Goal: Communication & Community: Answer question/provide support

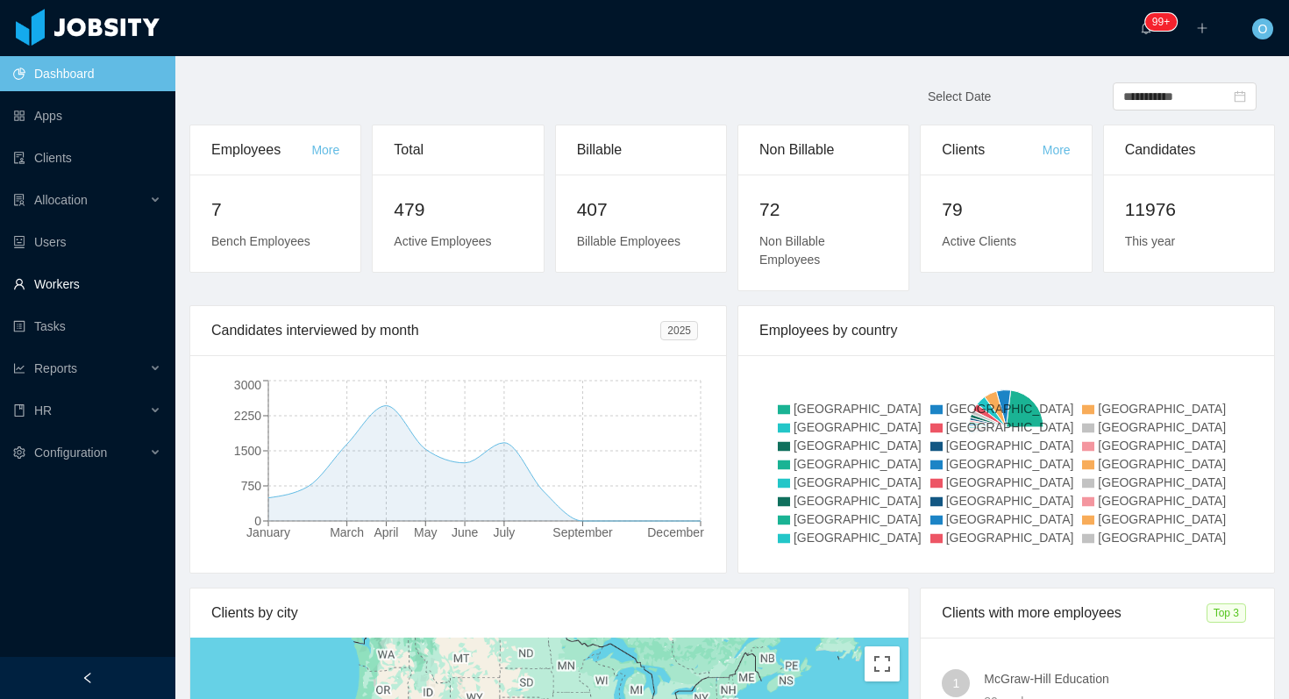
click at [89, 274] on link "Workers" at bounding box center [87, 283] width 148 height 35
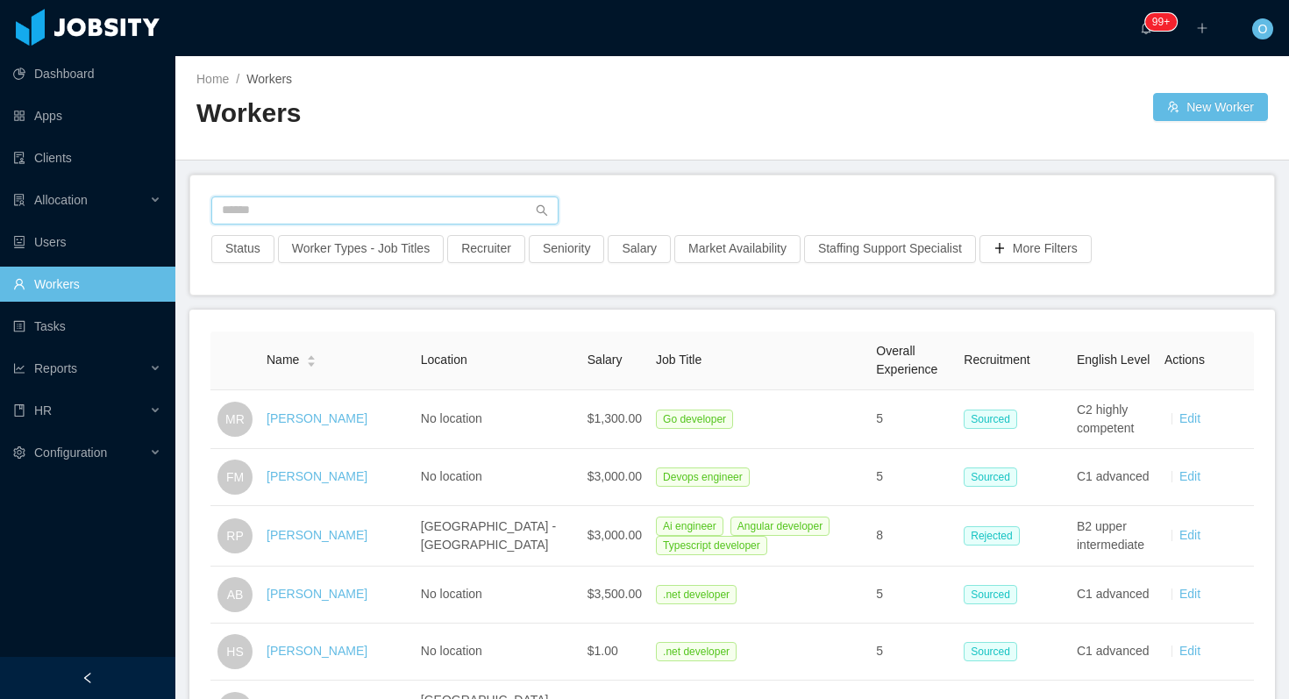
click at [363, 208] on input "text" at bounding box center [384, 210] width 347 height 28
paste input "**********"
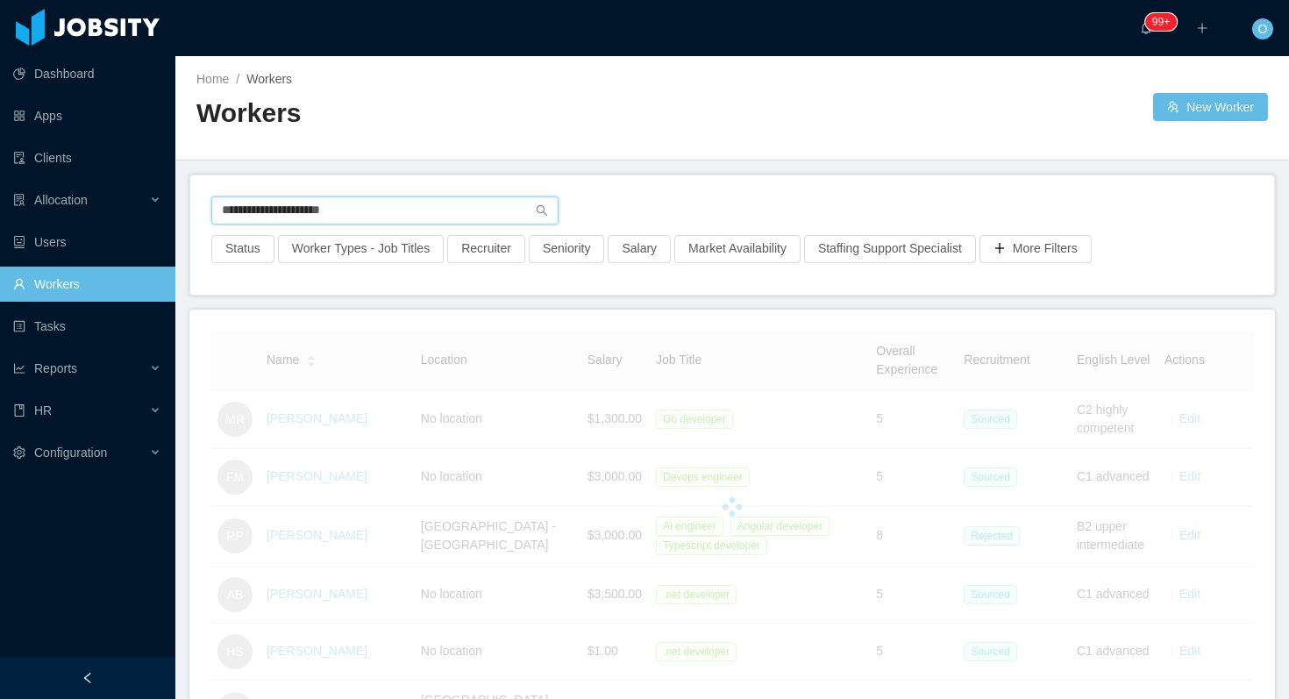
type input "**********"
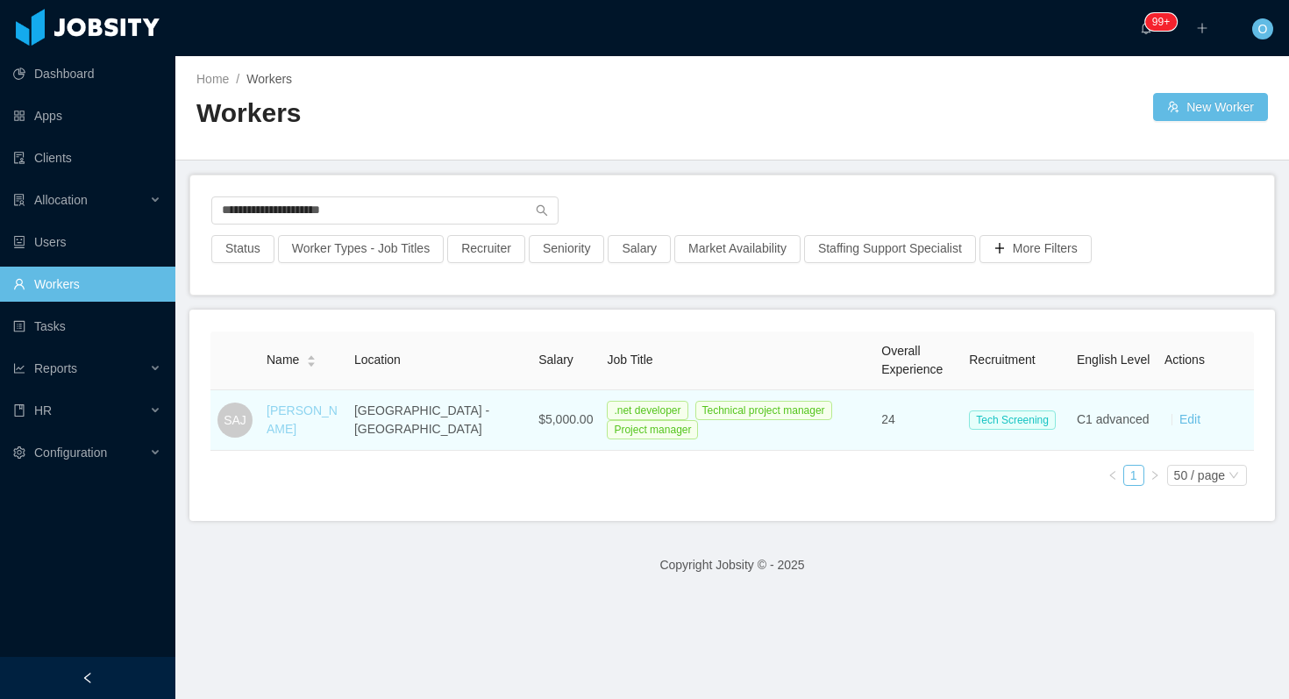
click at [309, 409] on link "Sergio Andres Jolivet" at bounding box center [301, 419] width 71 height 32
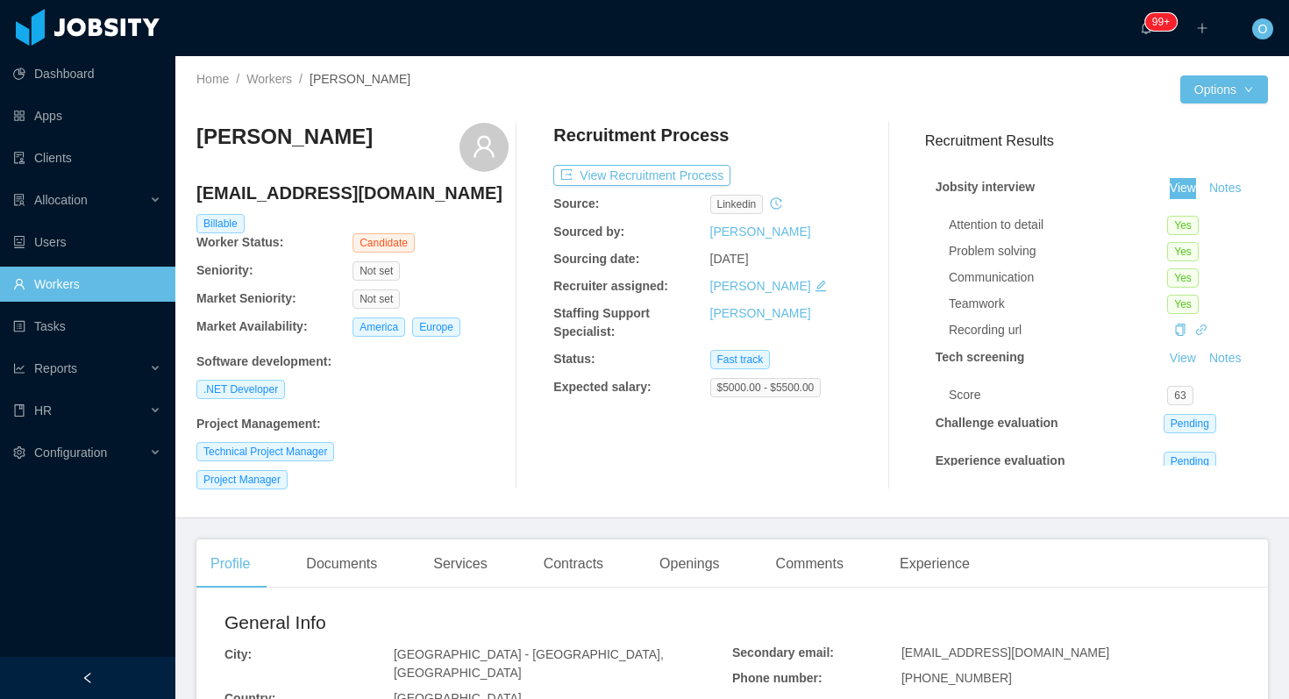
drag, startPoint x: 1190, startPoint y: 190, endPoint x: 1118, endPoint y: 1, distance: 202.5
click at [0, 0] on section "Dashboard Apps Clients Allocation Users Workers Tasks Reports HR Configuration …" at bounding box center [644, 349] width 1289 height 699
click at [380, 575] on div "Documents" at bounding box center [341, 563] width 99 height 49
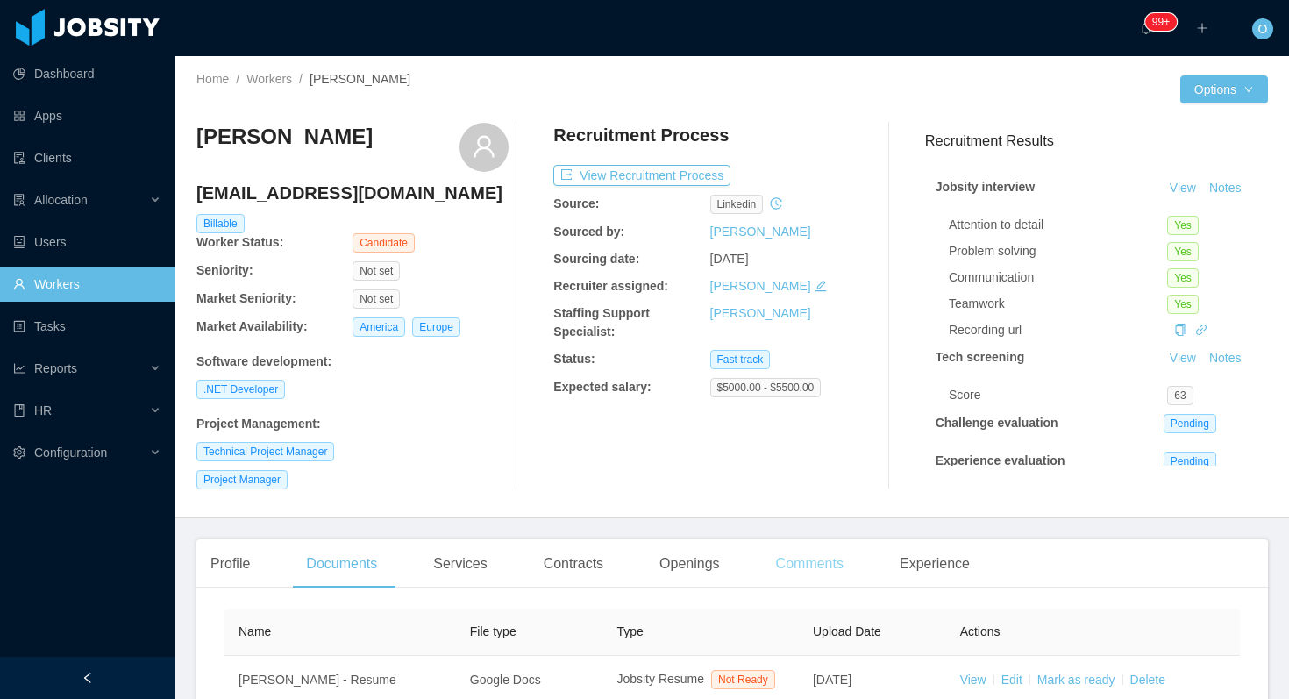
click at [795, 554] on div "Comments" at bounding box center [810, 563] width 96 height 49
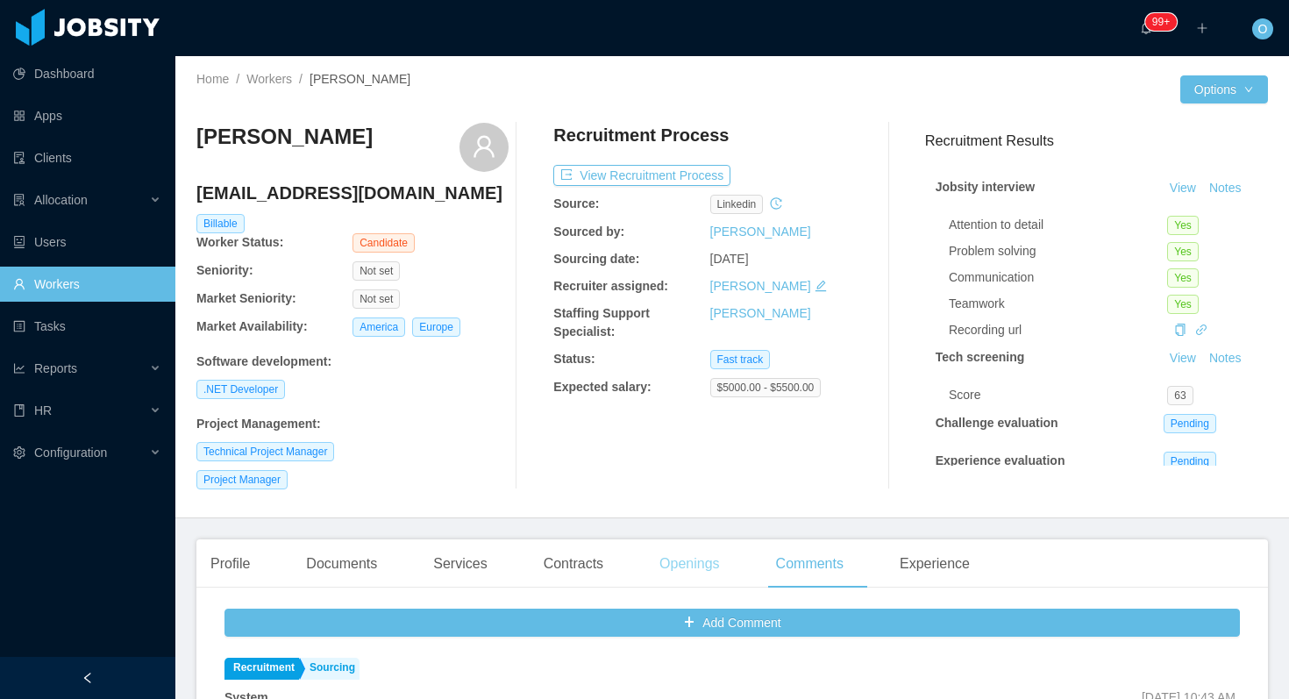
click at [712, 565] on div "Openings" at bounding box center [689, 563] width 89 height 49
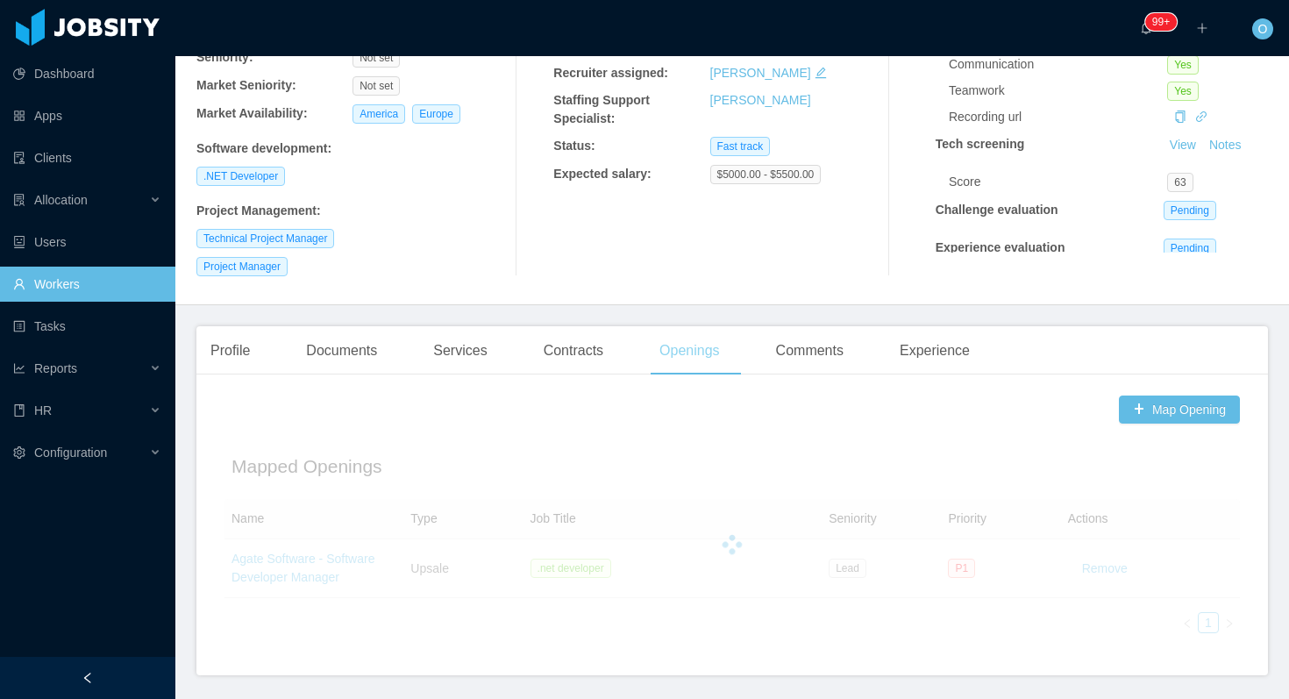
scroll to position [271, 0]
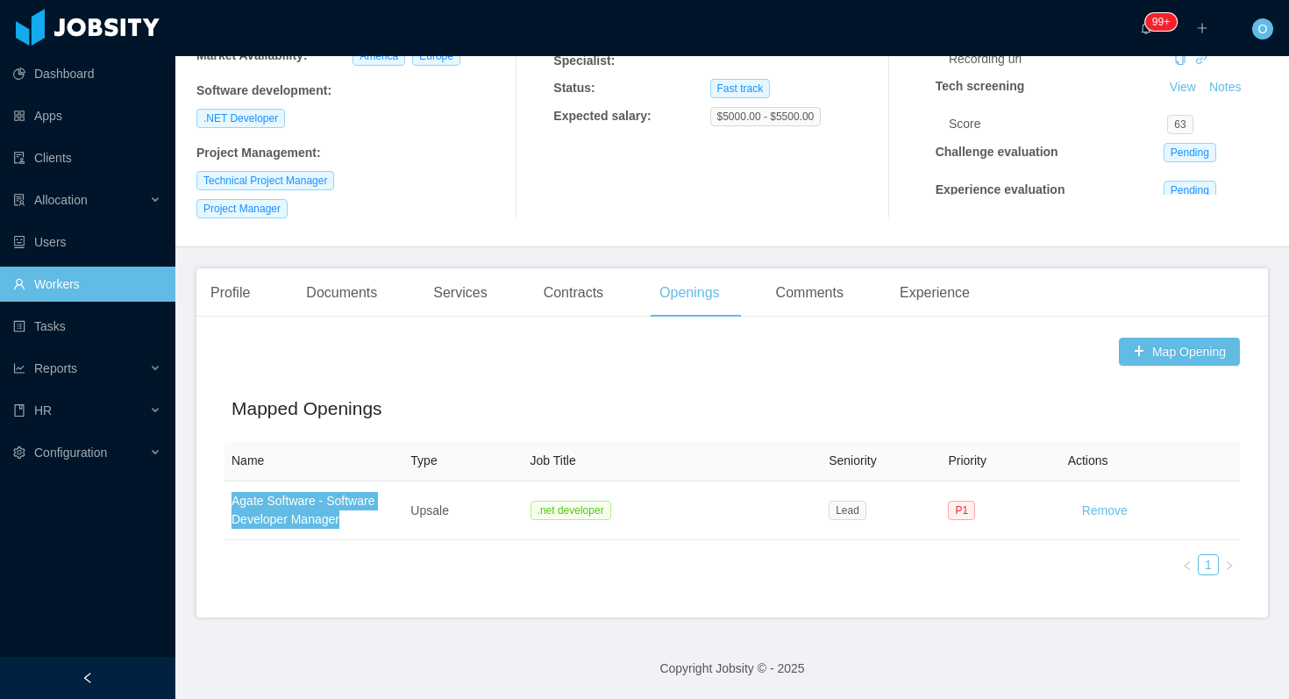
drag, startPoint x: 369, startPoint y: 501, endPoint x: 772, endPoint y: 5, distance: 638.7
click at [0, 0] on section "Dashboard Apps Clients Allocation Users Workers Tasks Reports HR Configuration …" at bounding box center [644, 349] width 1289 height 699
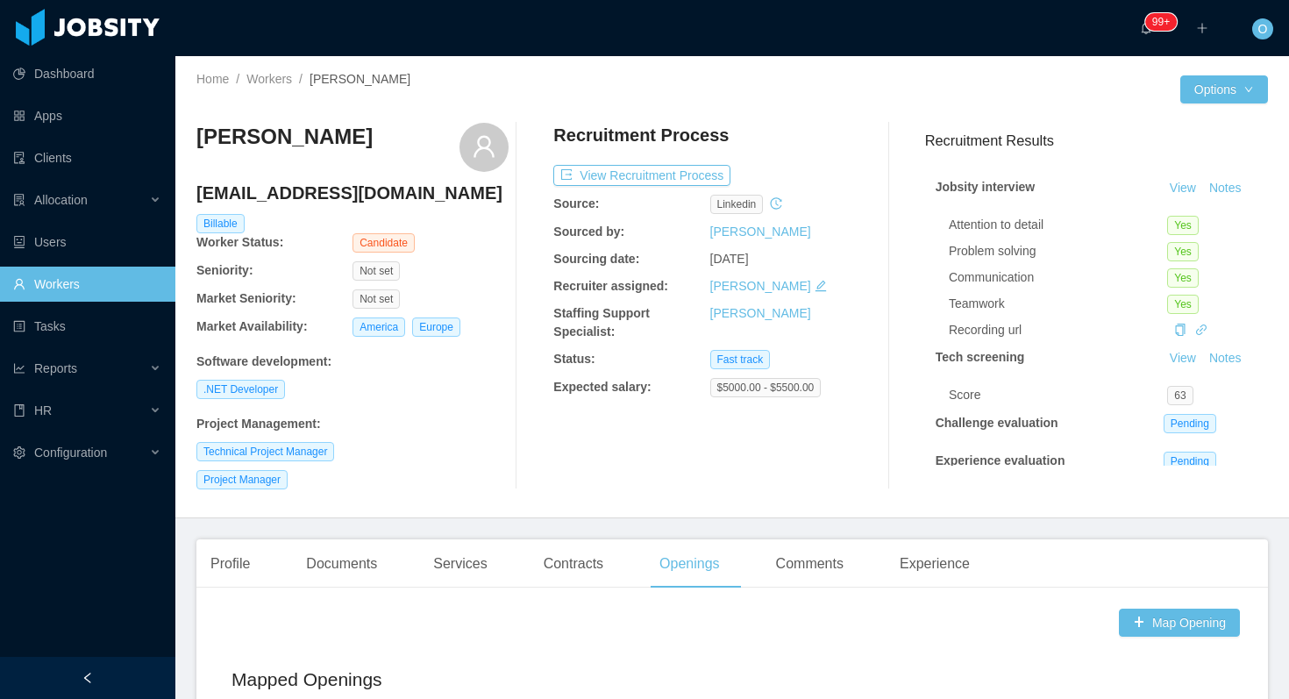
click at [352, 131] on h3 "Sergio Andres Jolivet" at bounding box center [284, 137] width 176 height 28
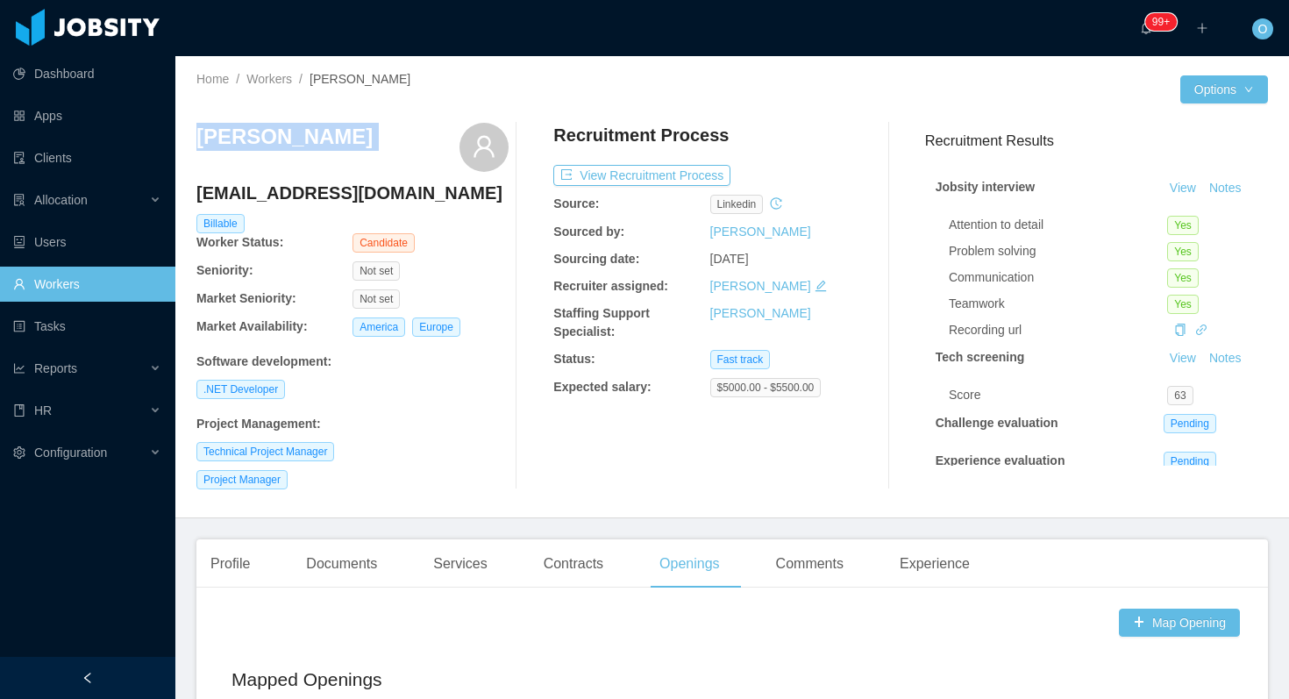
click at [352, 131] on h3 "Sergio Andres Jolivet" at bounding box center [284, 137] width 176 height 28
click at [373, 152] on div "Sergio Andres Jolivet" at bounding box center [284, 147] width 176 height 49
click at [299, 200] on h4 "andresjo2014@gmail.com" at bounding box center [352, 193] width 312 height 25
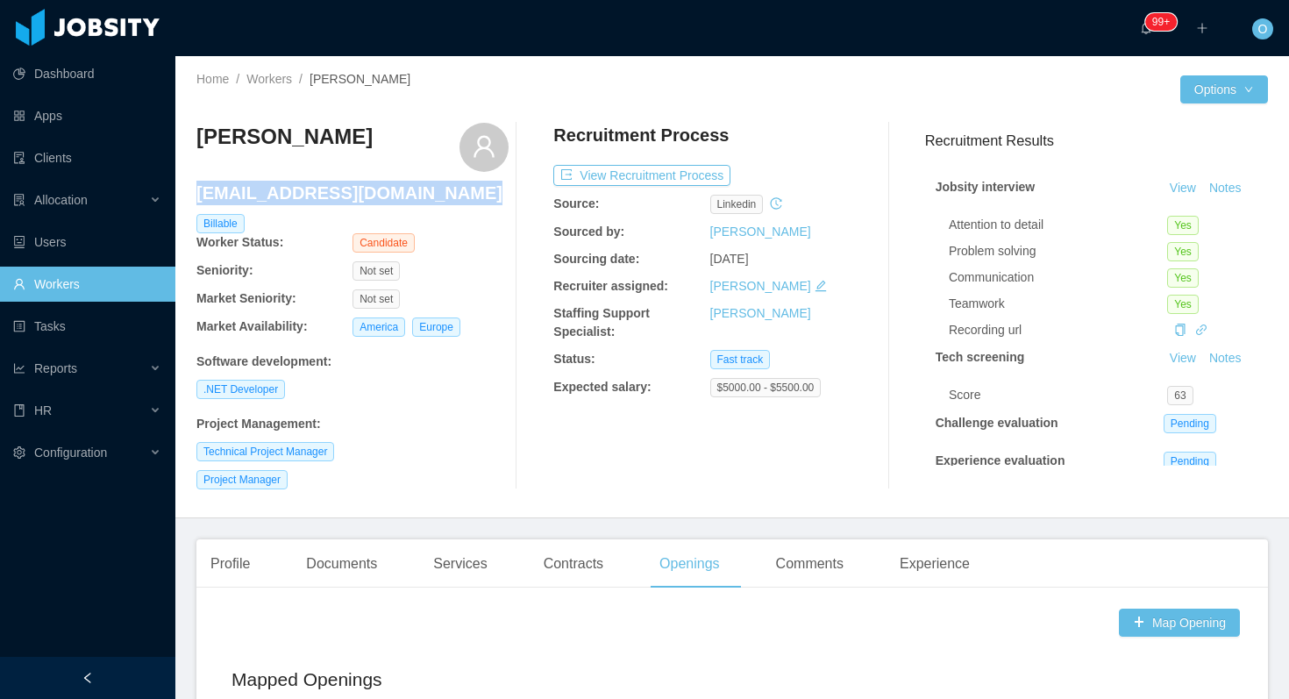
click at [299, 200] on h4 "andresjo2014@gmail.com" at bounding box center [352, 193] width 312 height 25
copy h4 "andresjo2014@gmail.com"
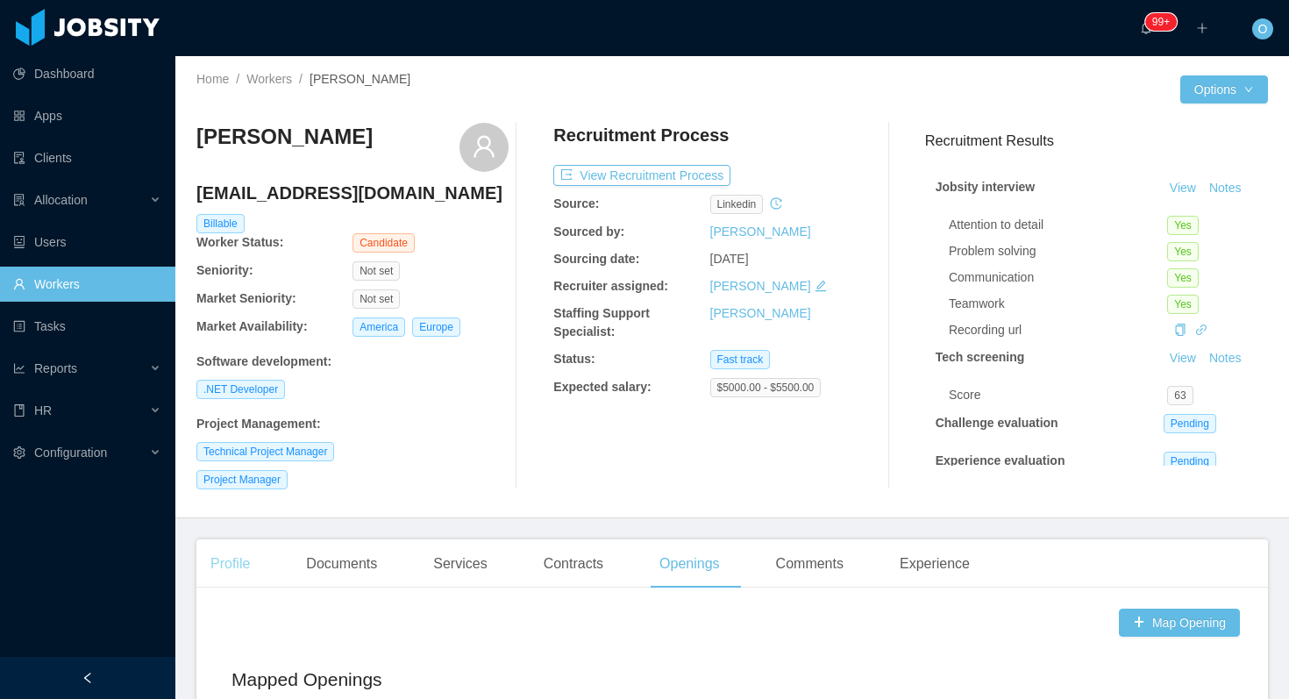
click at [234, 567] on div "Profile" at bounding box center [229, 563] width 67 height 49
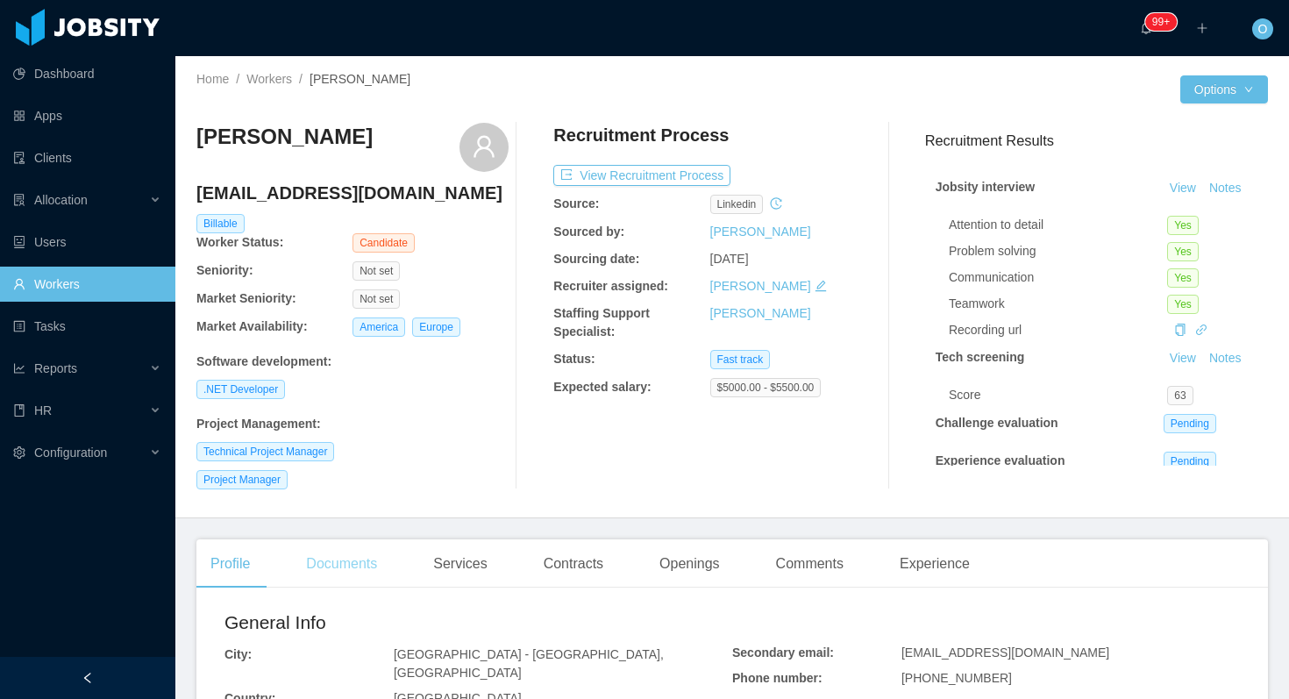
click at [353, 550] on div "Documents" at bounding box center [341, 563] width 99 height 49
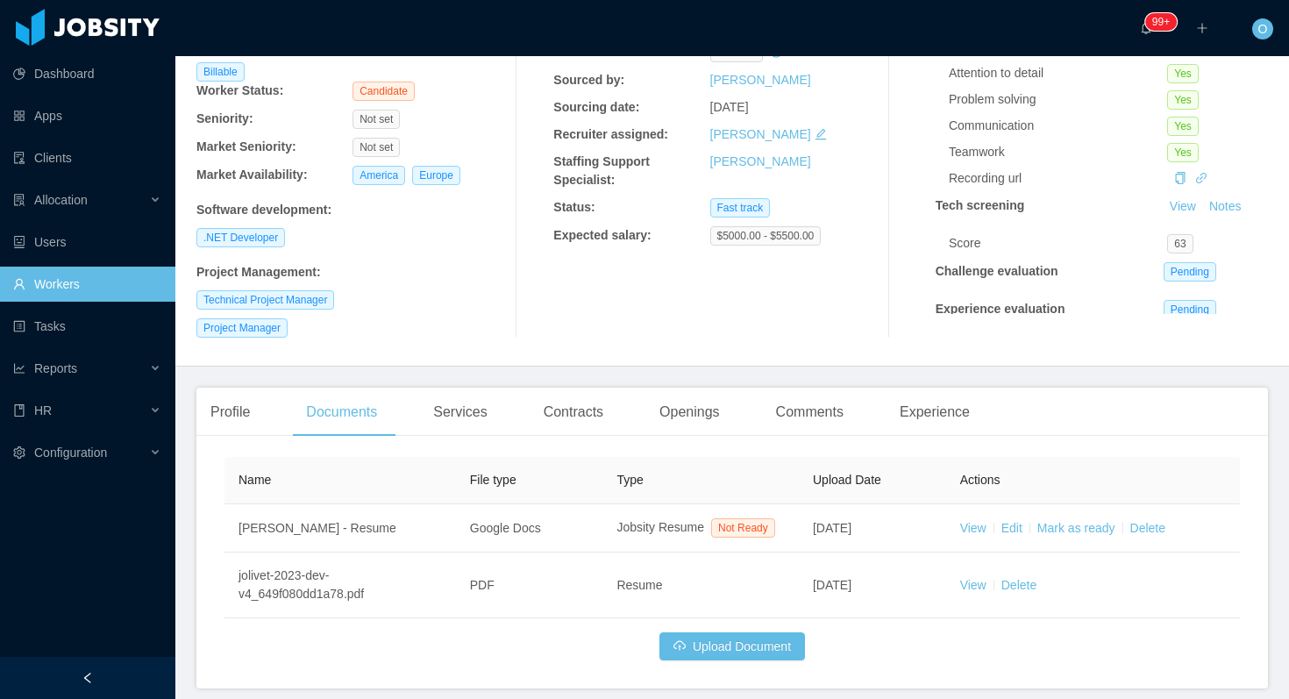
scroll to position [174, 0]
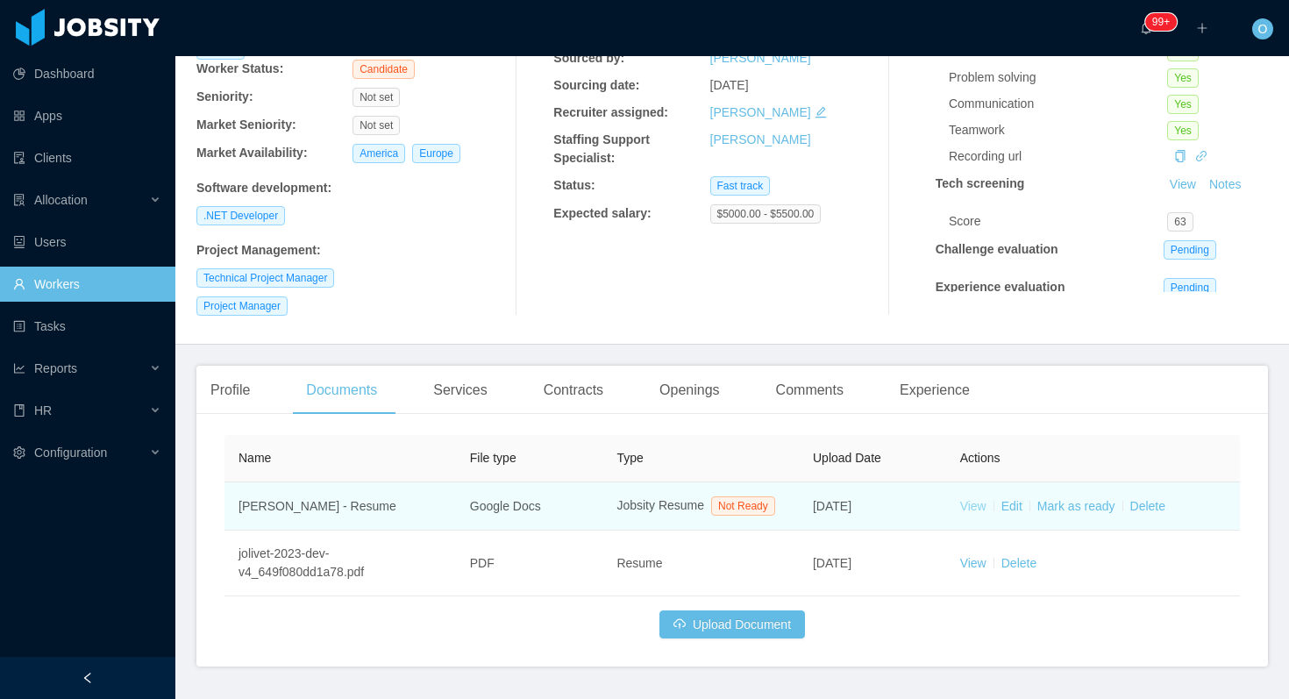
click at [981, 513] on link "View" at bounding box center [973, 506] width 26 height 14
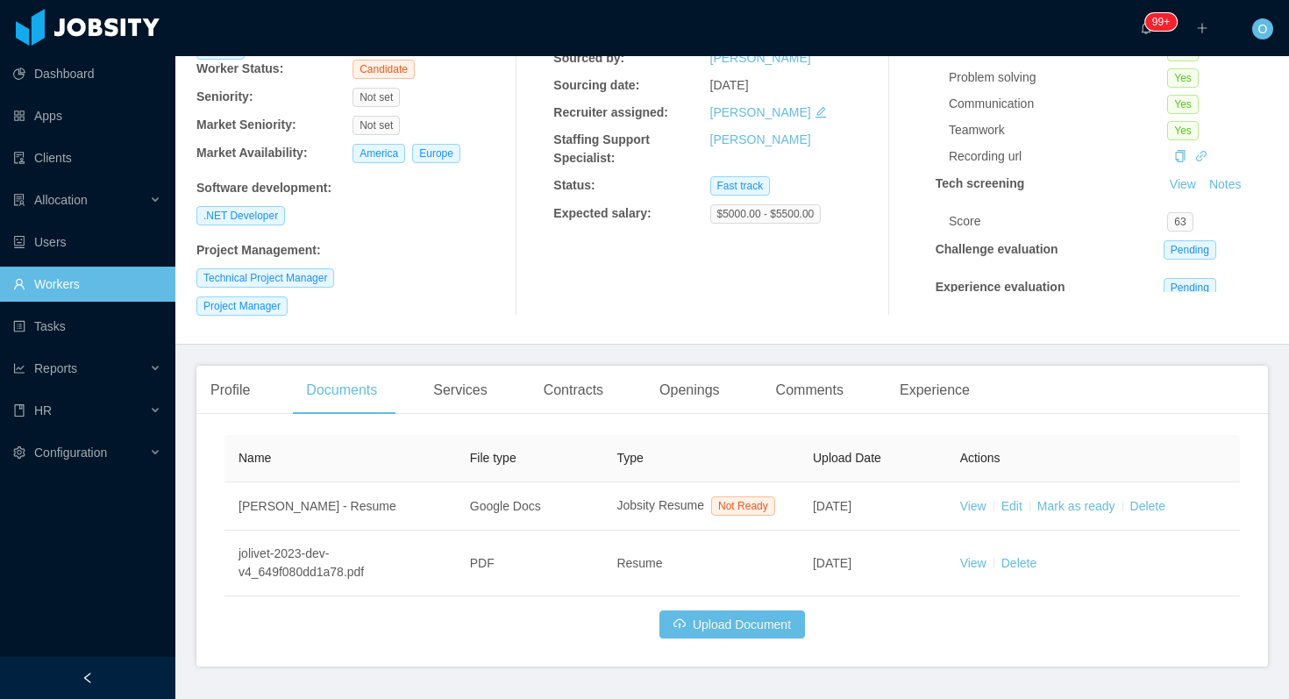
scroll to position [0, 0]
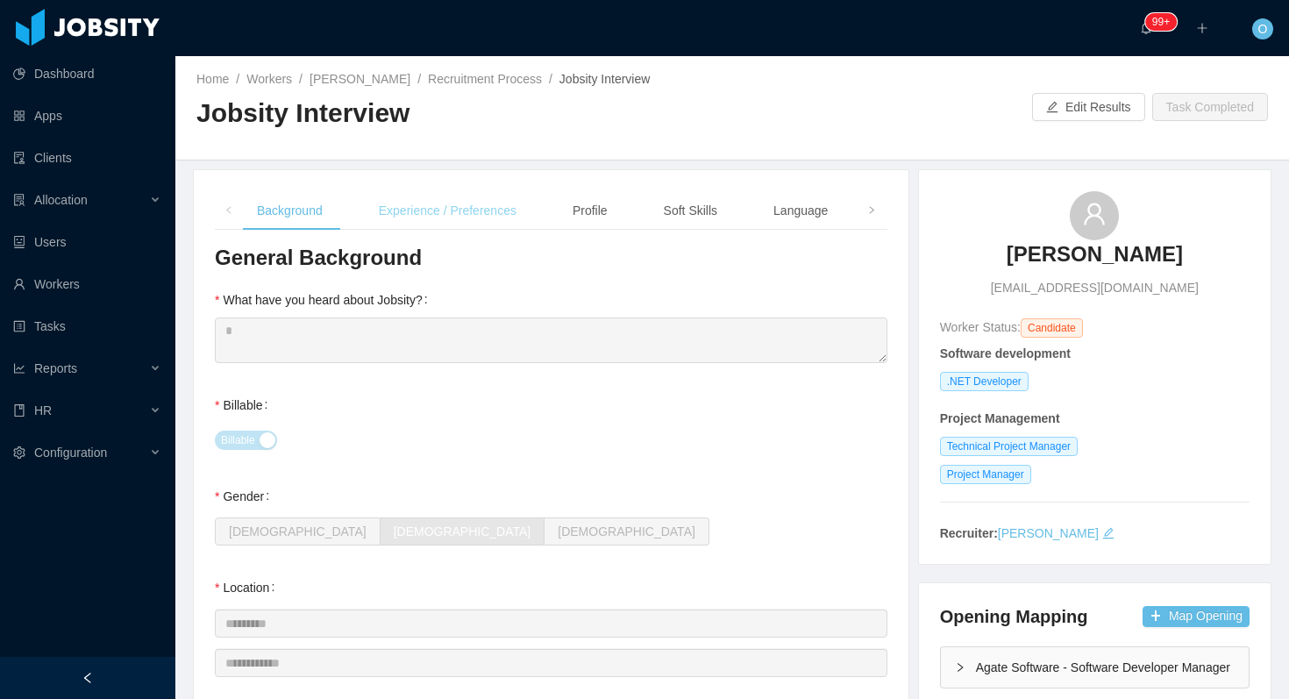
click at [530, 211] on div "Experience / Preferences" at bounding box center [448, 210] width 166 height 39
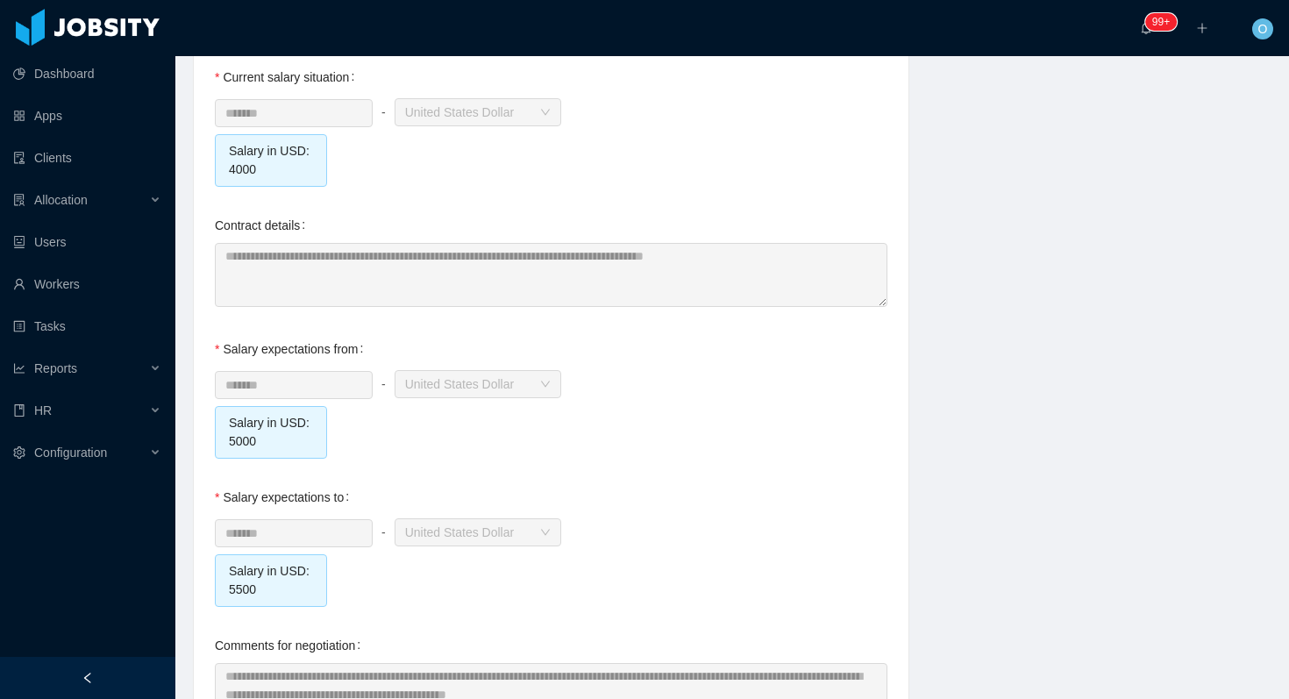
scroll to position [1896, 0]
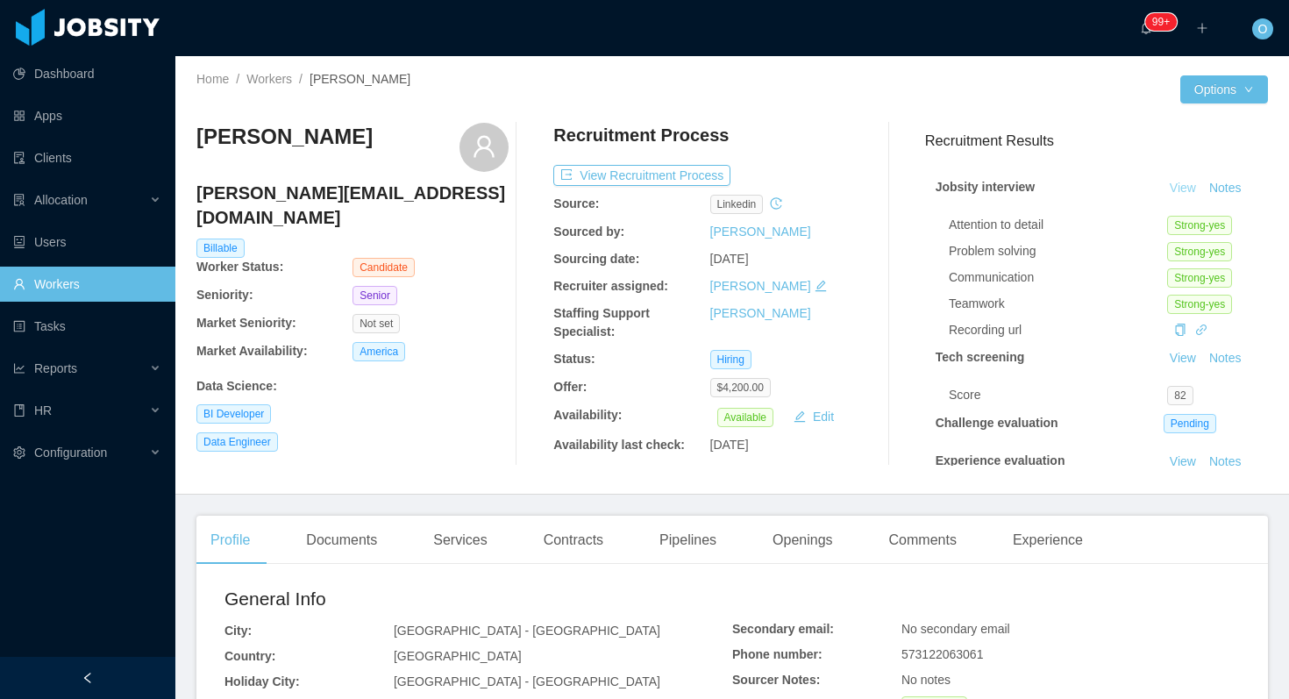
click at [1179, 186] on link "View" at bounding box center [1182, 188] width 39 height 14
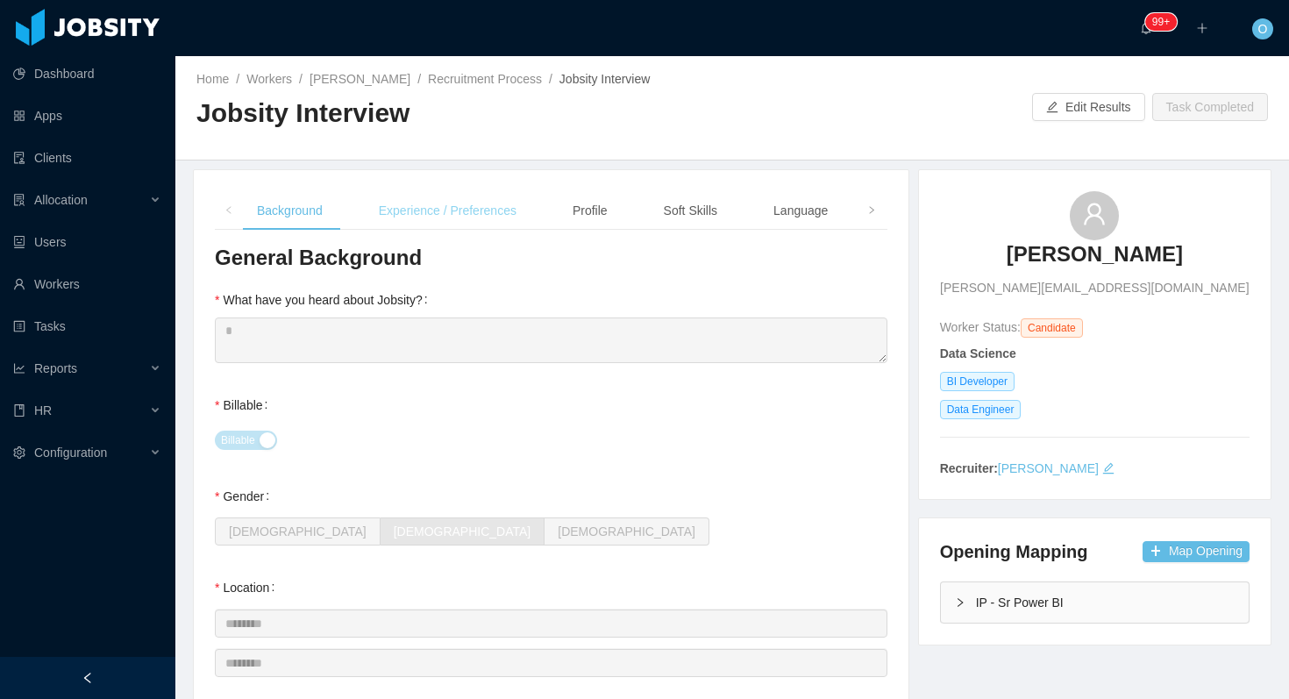
click at [498, 217] on div "Experience / Preferences" at bounding box center [448, 210] width 166 height 39
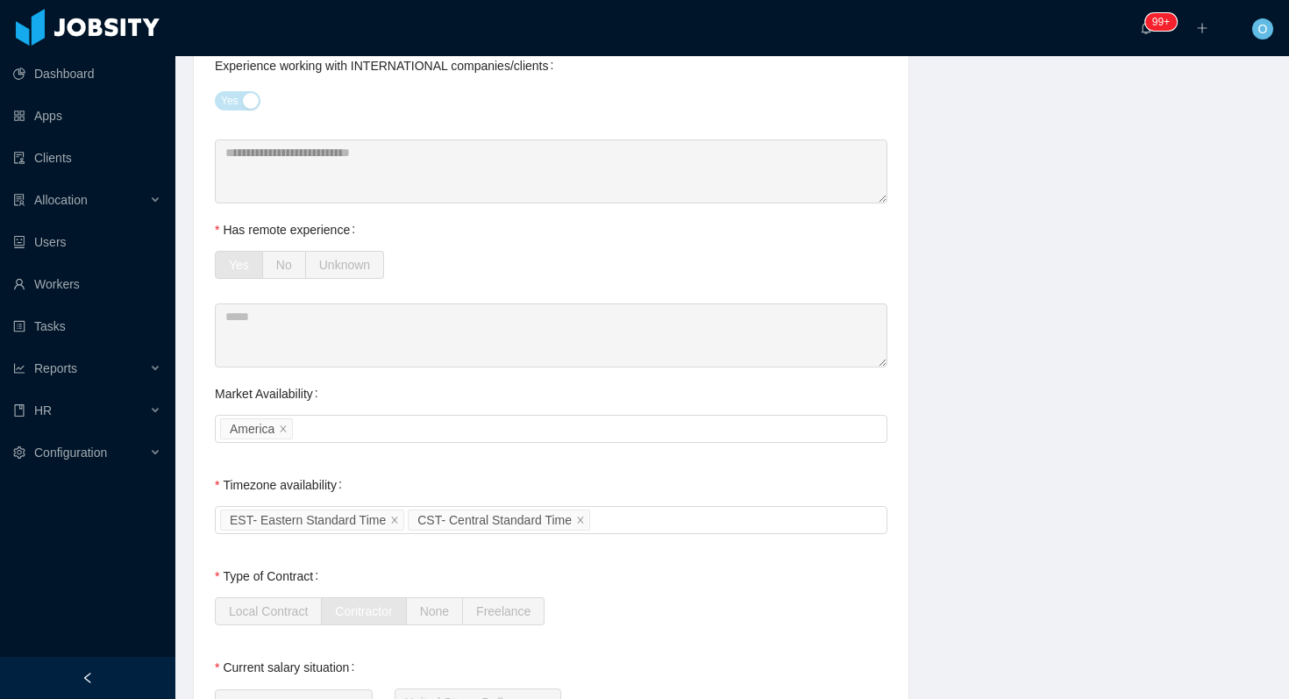
scroll to position [1156, 0]
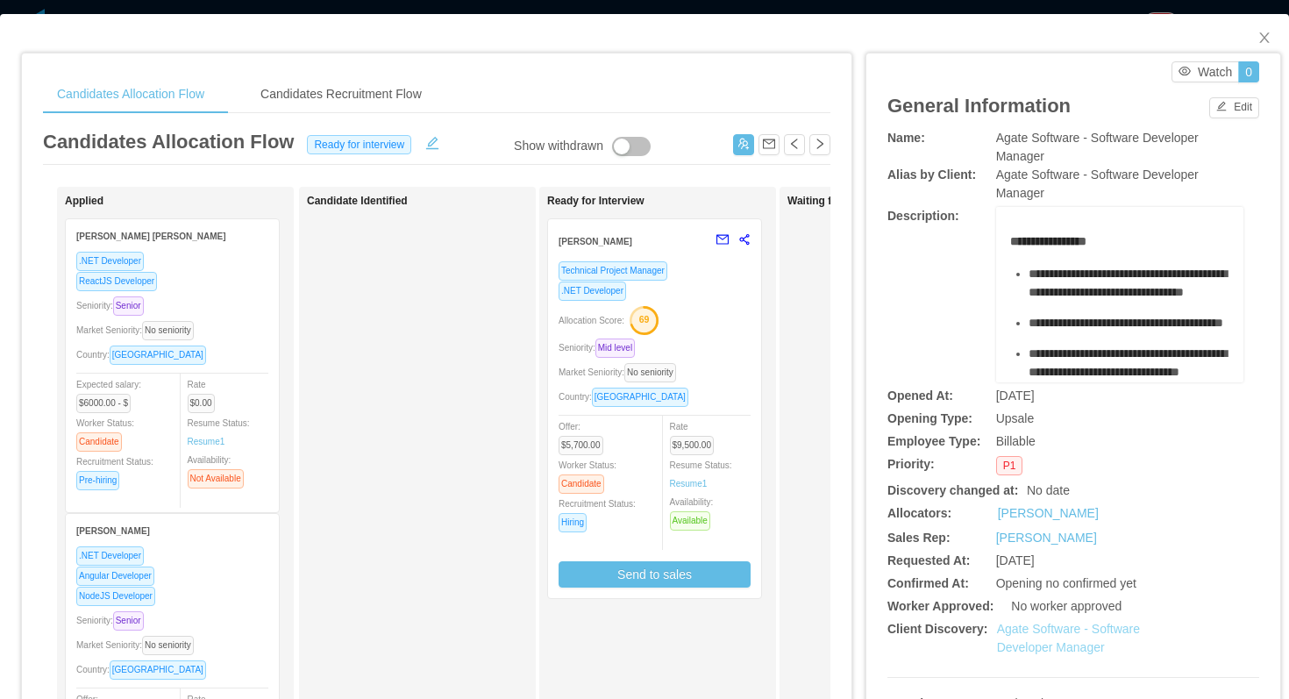
click at [1042, 625] on link "Agate Software - Software Developer Manager" at bounding box center [1068, 638] width 143 height 32
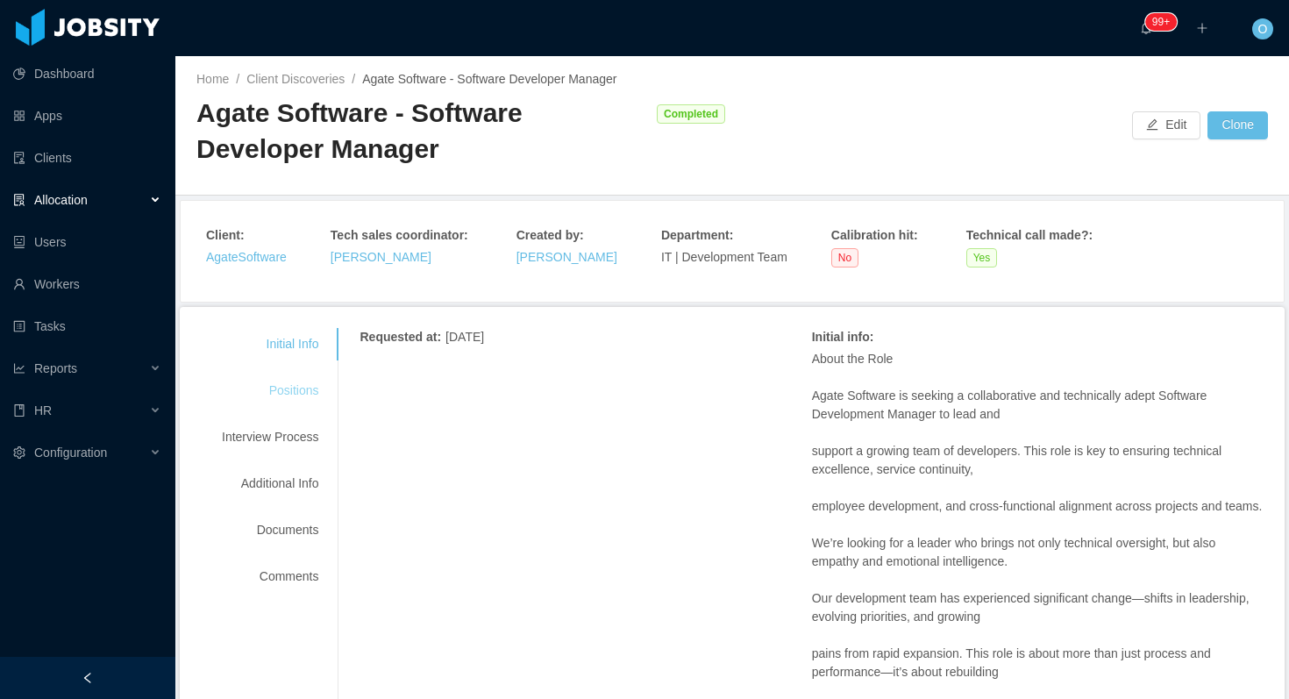
click at [302, 397] on div "Positions" at bounding box center [270, 390] width 139 height 32
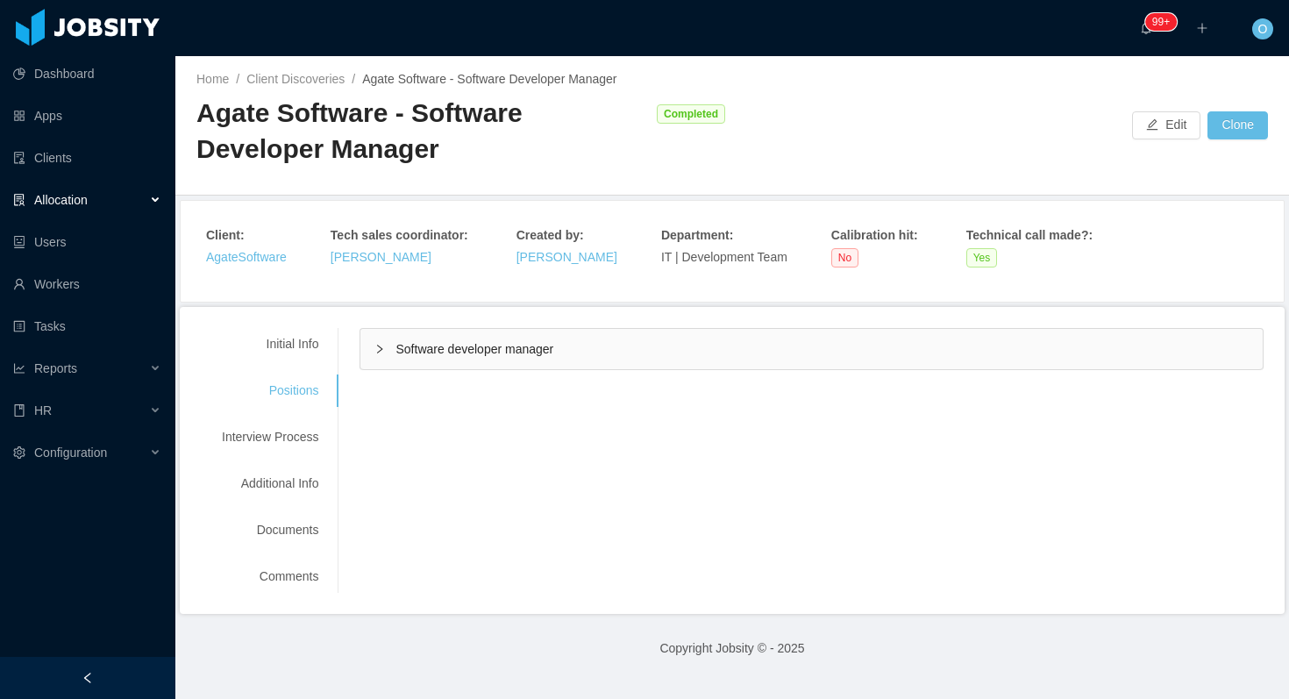
click at [382, 357] on div "Software developer manager" at bounding box center [811, 349] width 902 height 40
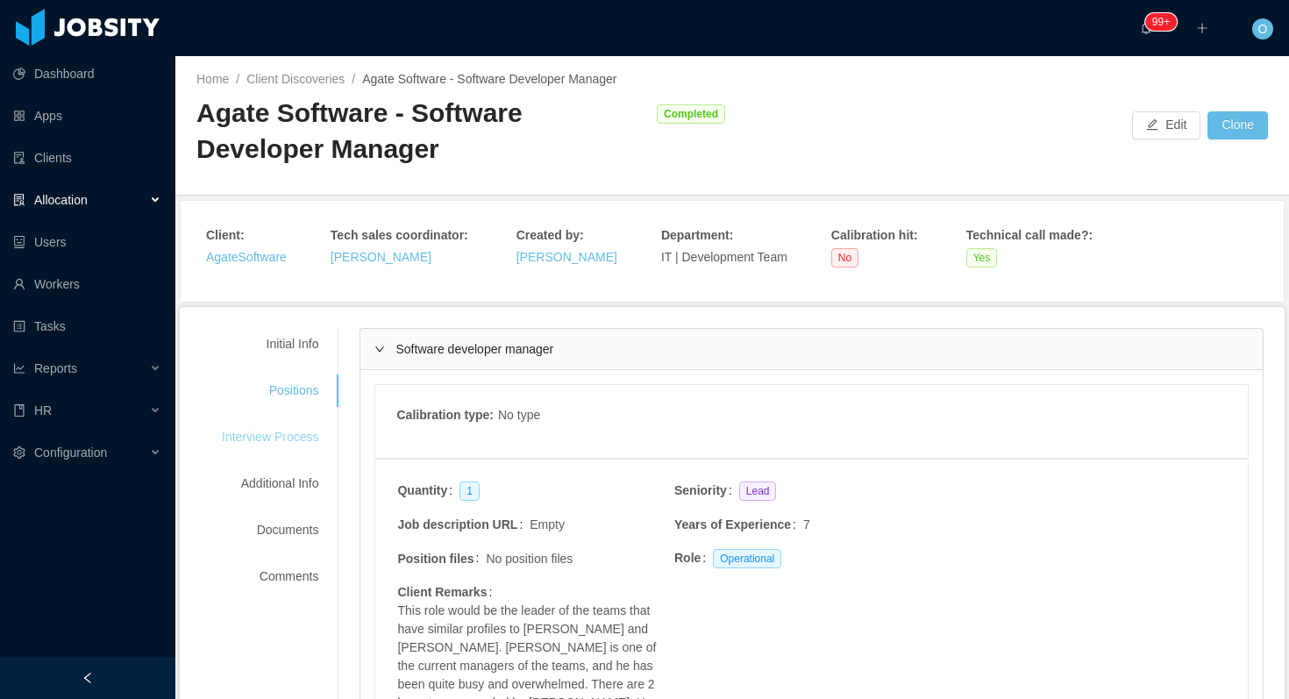
click at [302, 427] on div "Interview Process" at bounding box center [270, 437] width 139 height 32
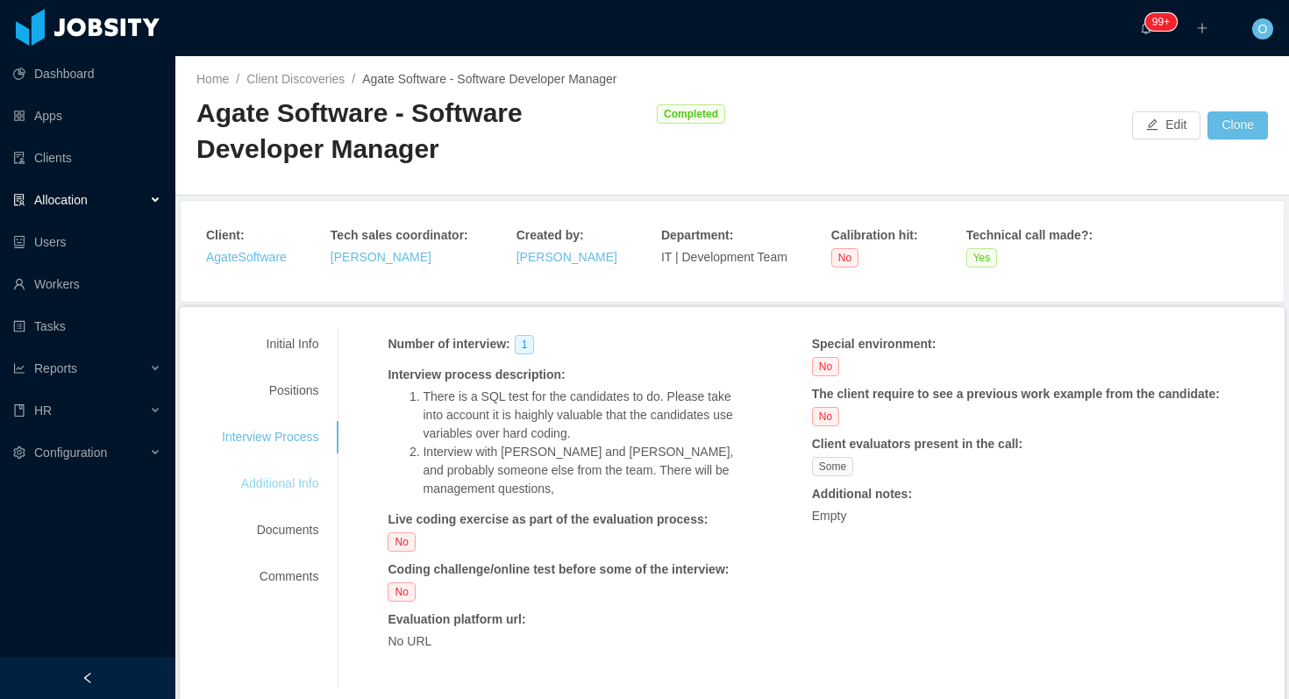
click at [298, 485] on div "Additional Info" at bounding box center [270, 483] width 139 height 32
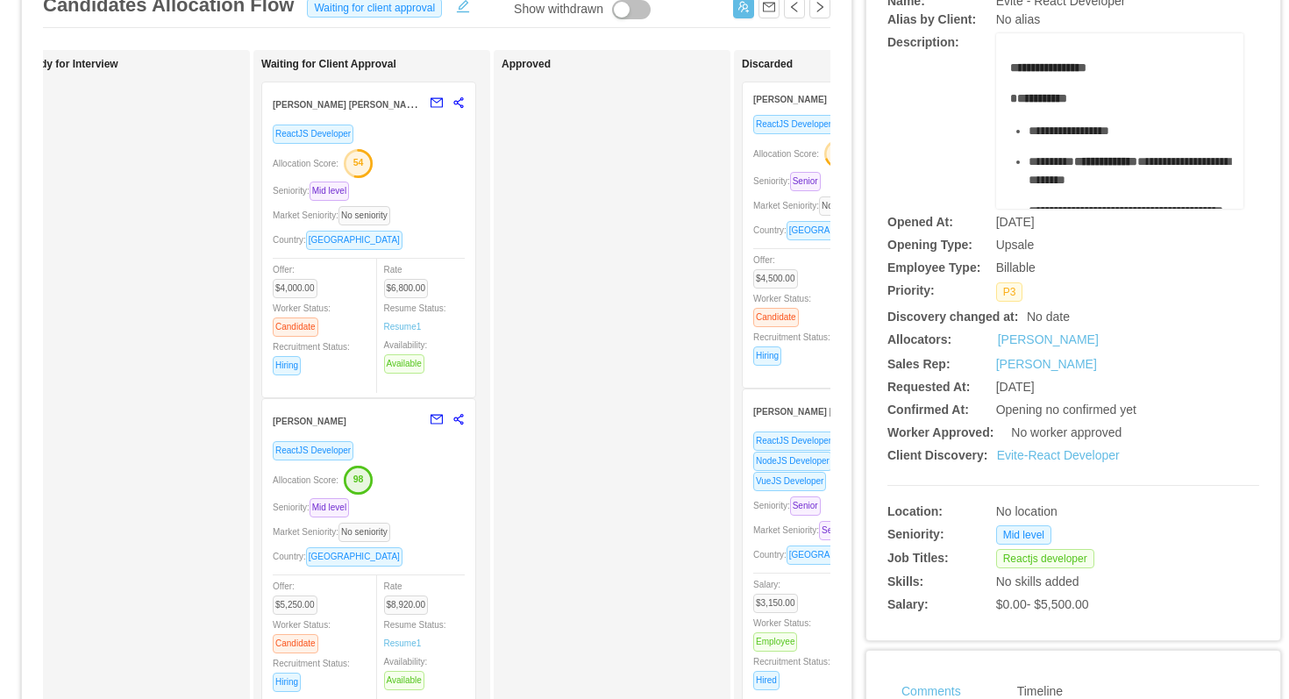
scroll to position [138, 0]
click at [428, 195] on div "Seniority: Mid level" at bounding box center [369, 190] width 192 height 20
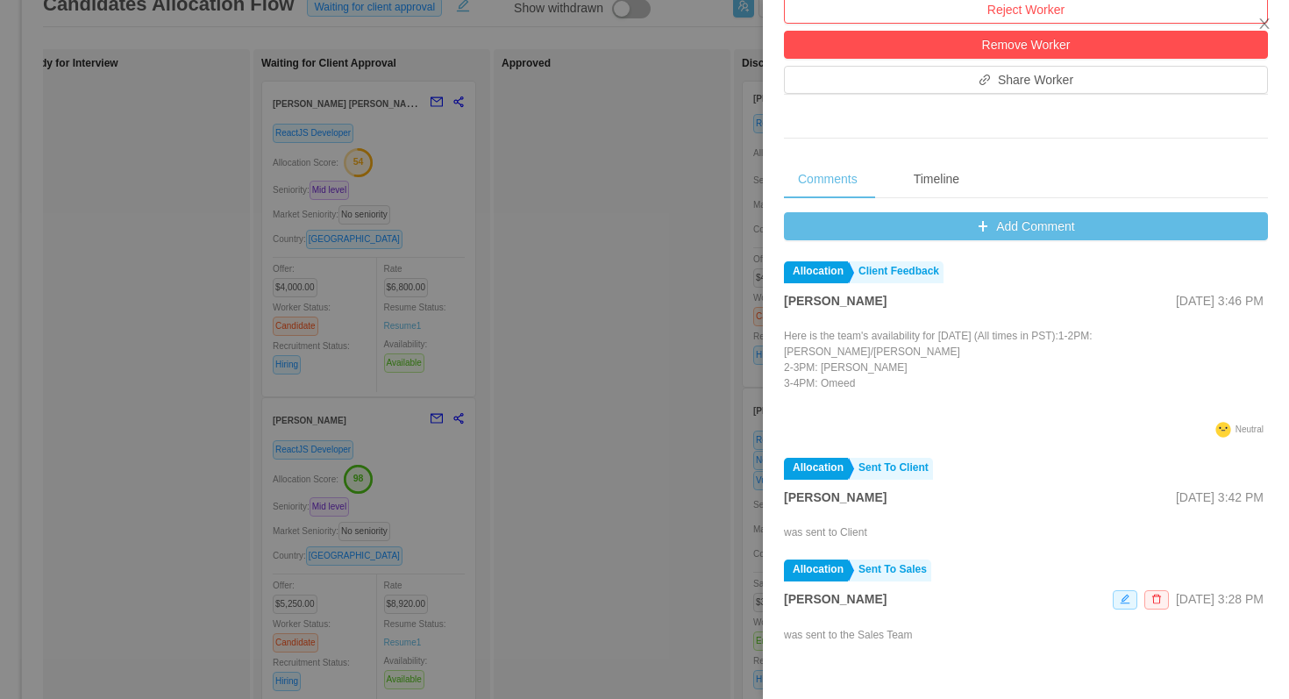
scroll to position [586, 0]
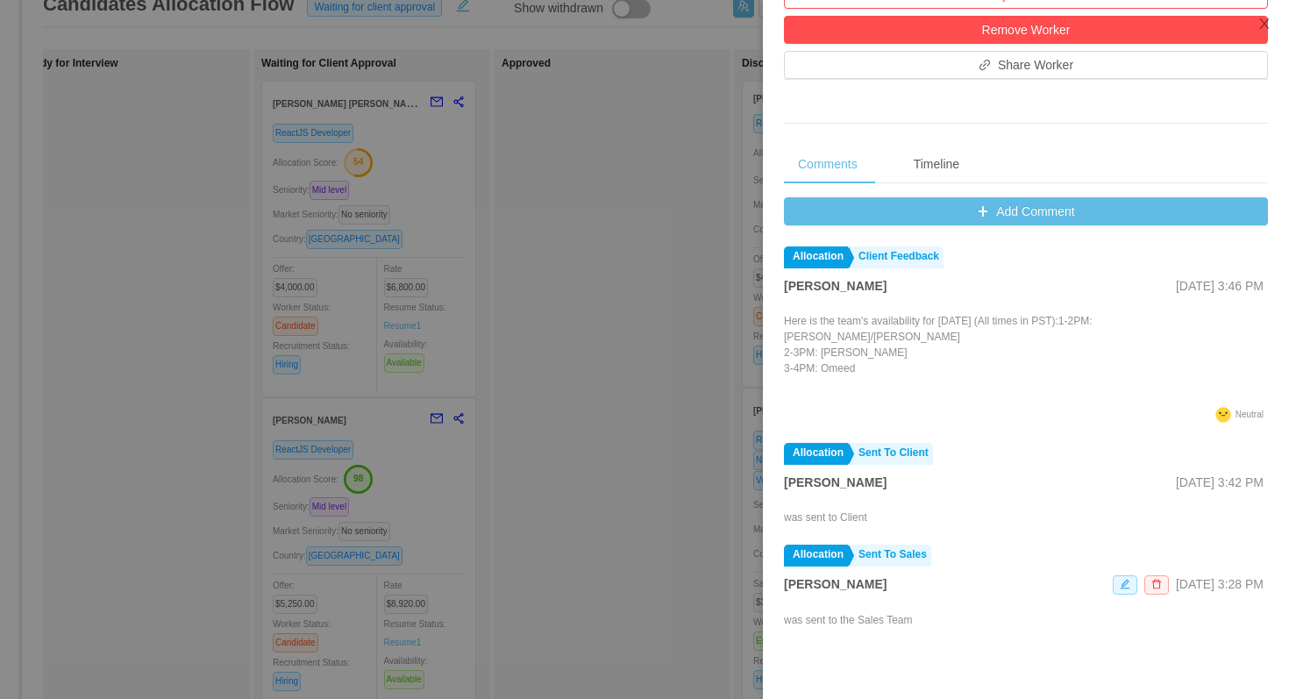
click at [809, 228] on div "Add Comment Allocation Client Feedback [PERSON_NAME] [DATE] 3:46 PM Here is the…" at bounding box center [1026, 481] width 484 height 568
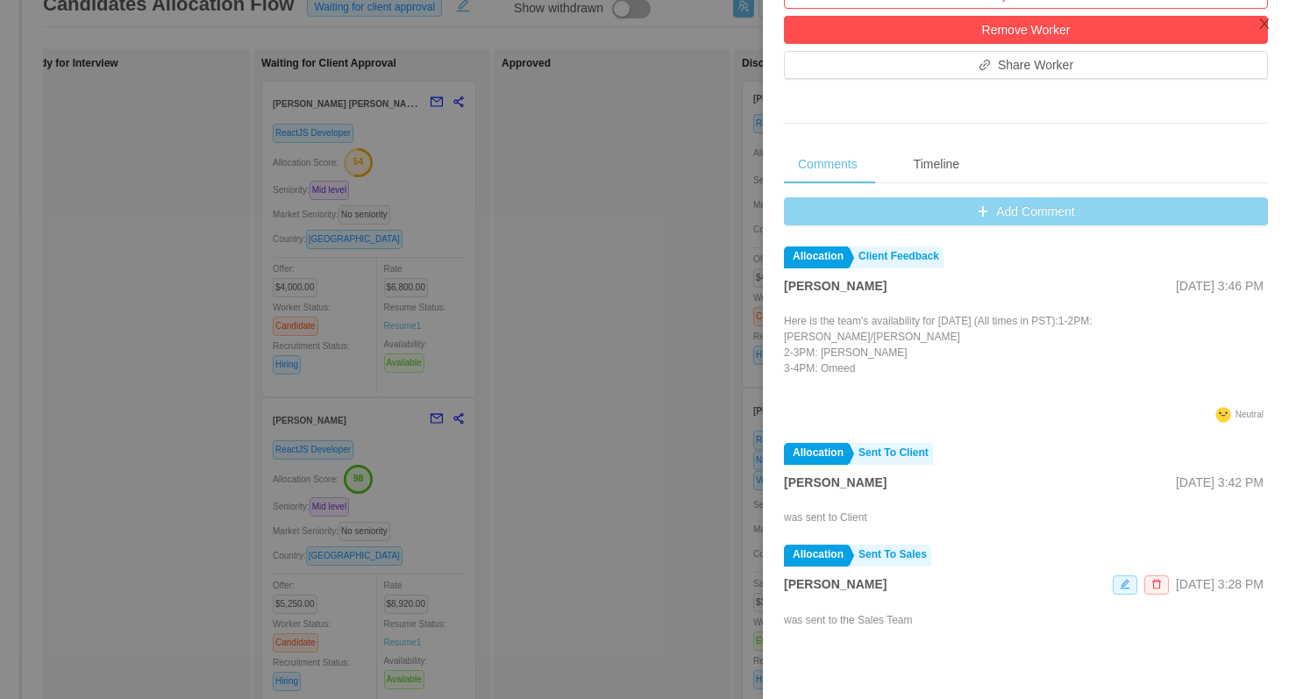
click at [807, 213] on button "Add Comment" at bounding box center [1026, 211] width 484 height 28
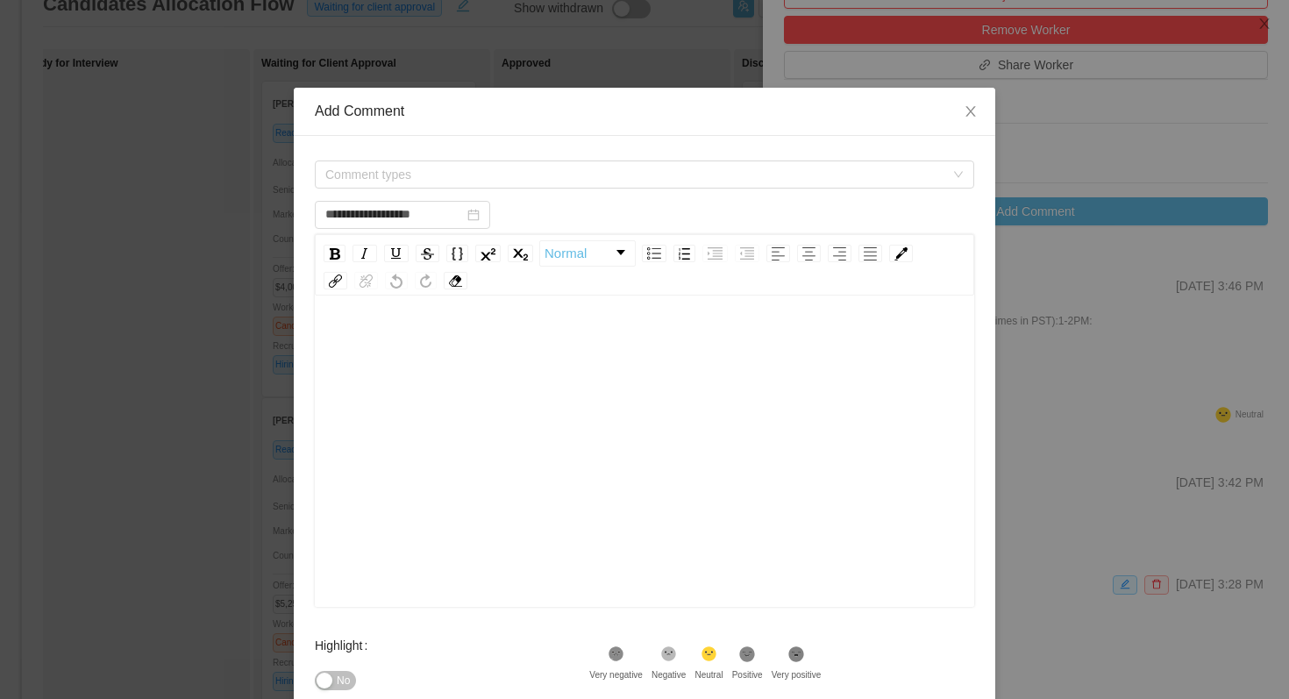
click at [538, 188] on div "Comment types" at bounding box center [644, 174] width 659 height 35
click at [536, 179] on span "Comment types" at bounding box center [634, 175] width 619 height 18
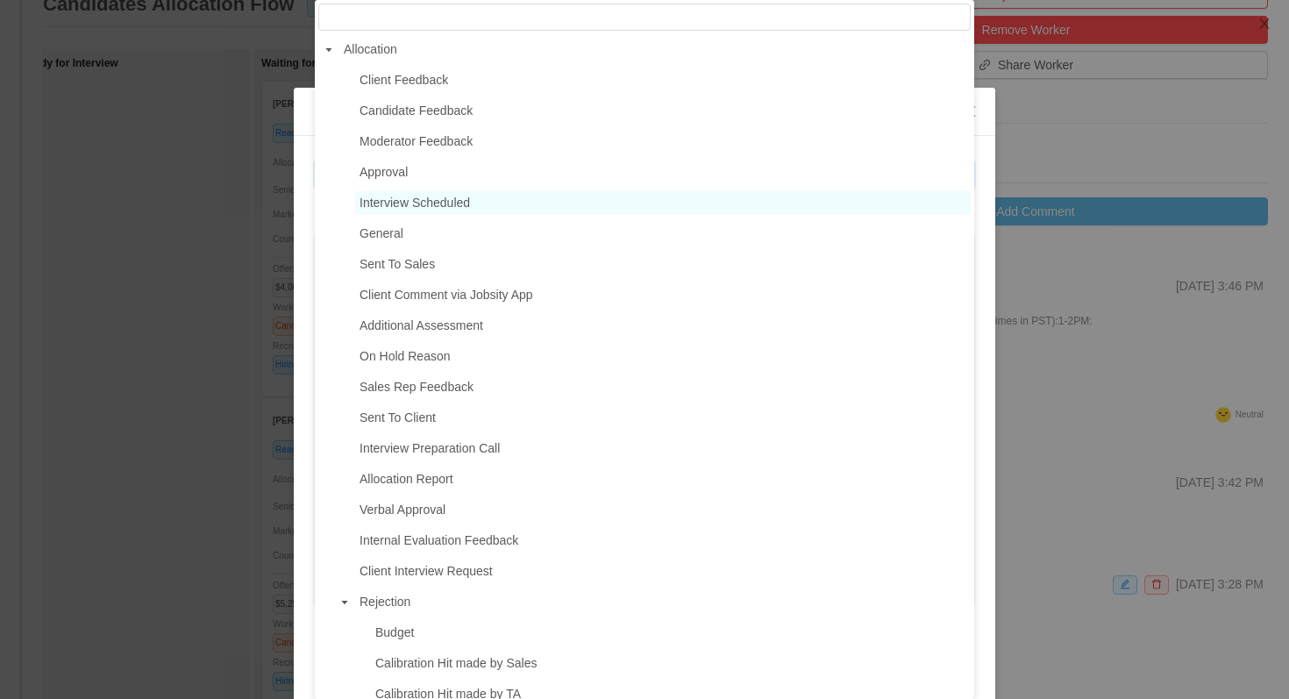
click at [454, 199] on span "Interview Scheduled" at bounding box center [414, 202] width 110 height 14
type input "**********"
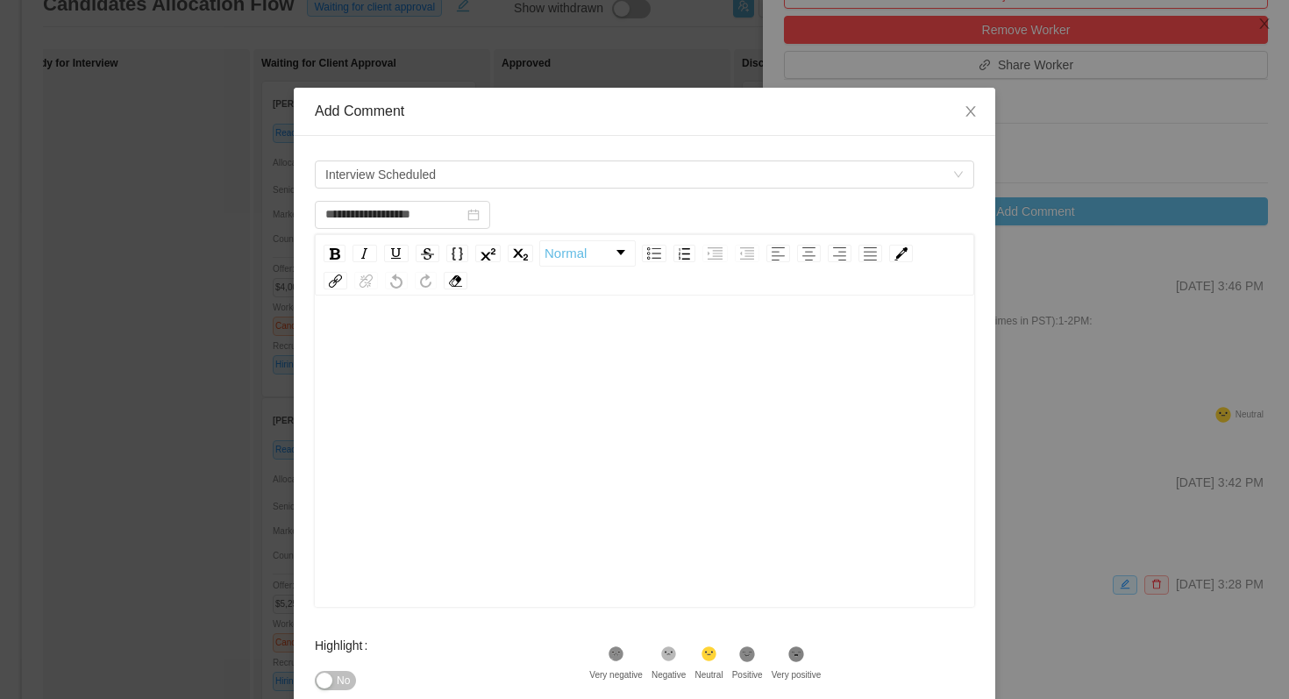
click at [457, 417] on div "rdw-editor" at bounding box center [645, 478] width 632 height 307
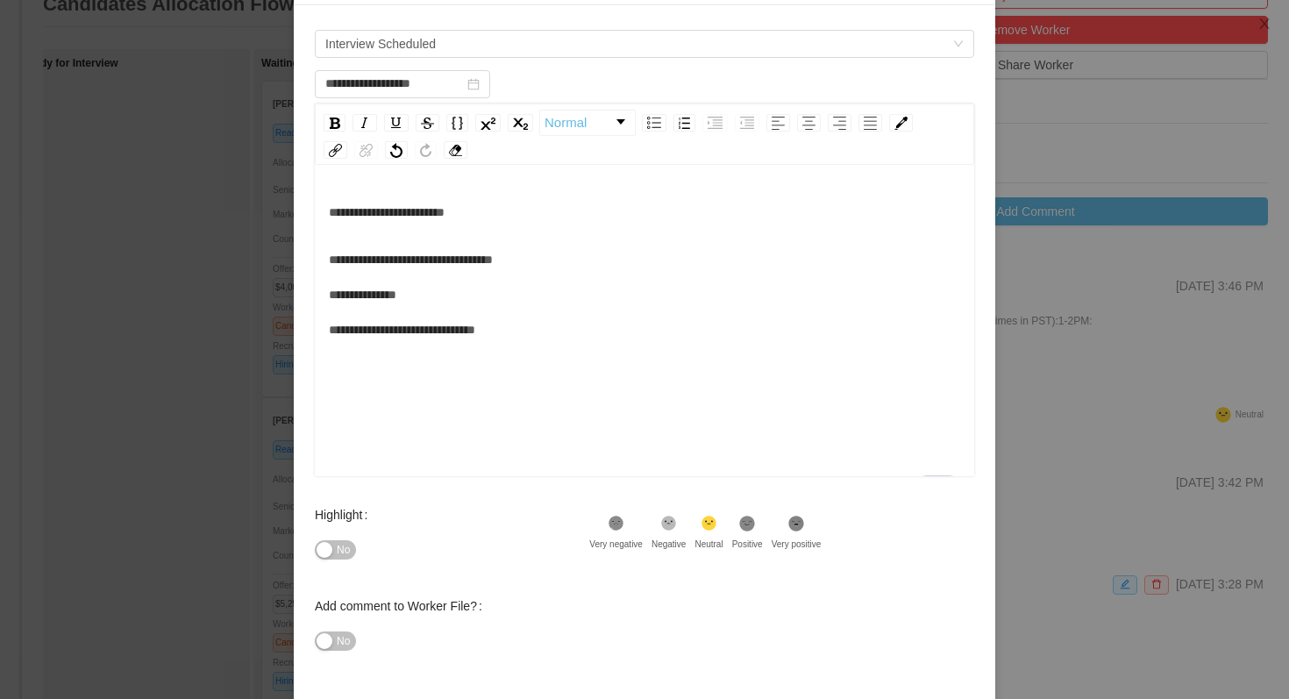
scroll to position [200, 0]
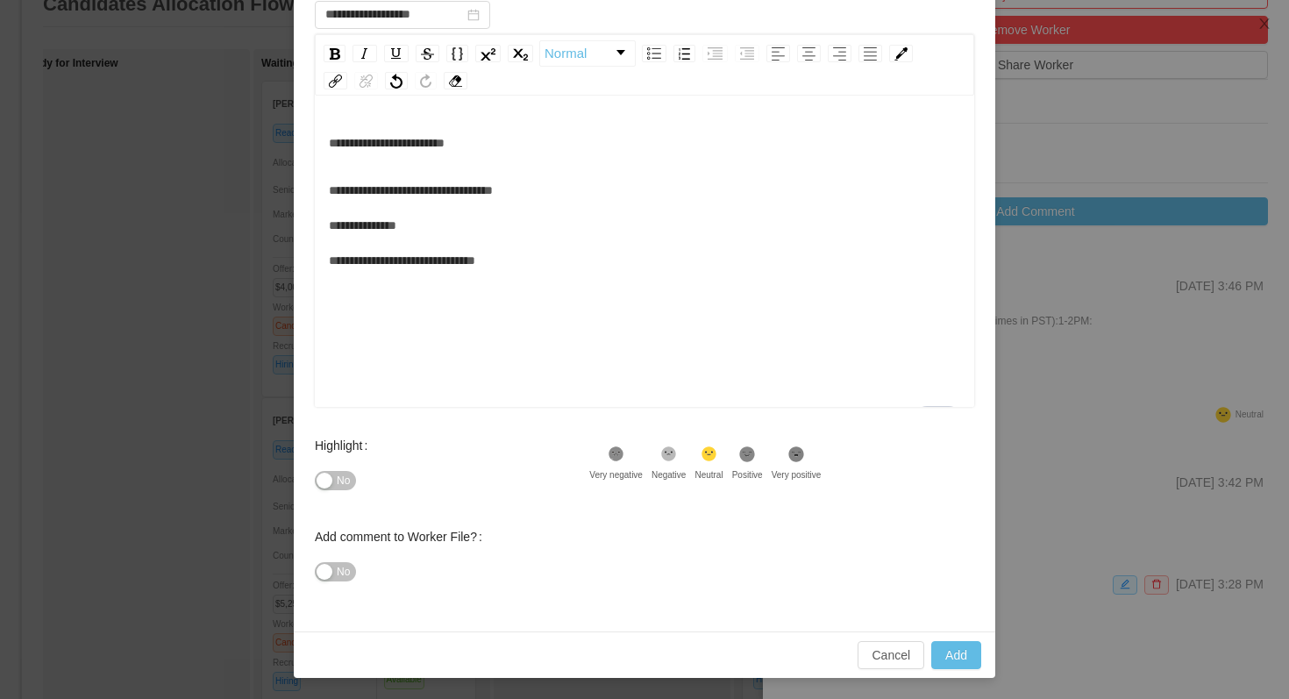
click at [756, 462] on icon ".st1{fill:#232323}" at bounding box center [747, 454] width 18 height 18
click at [940, 655] on button "Add" at bounding box center [956, 655] width 50 height 28
type input "**********"
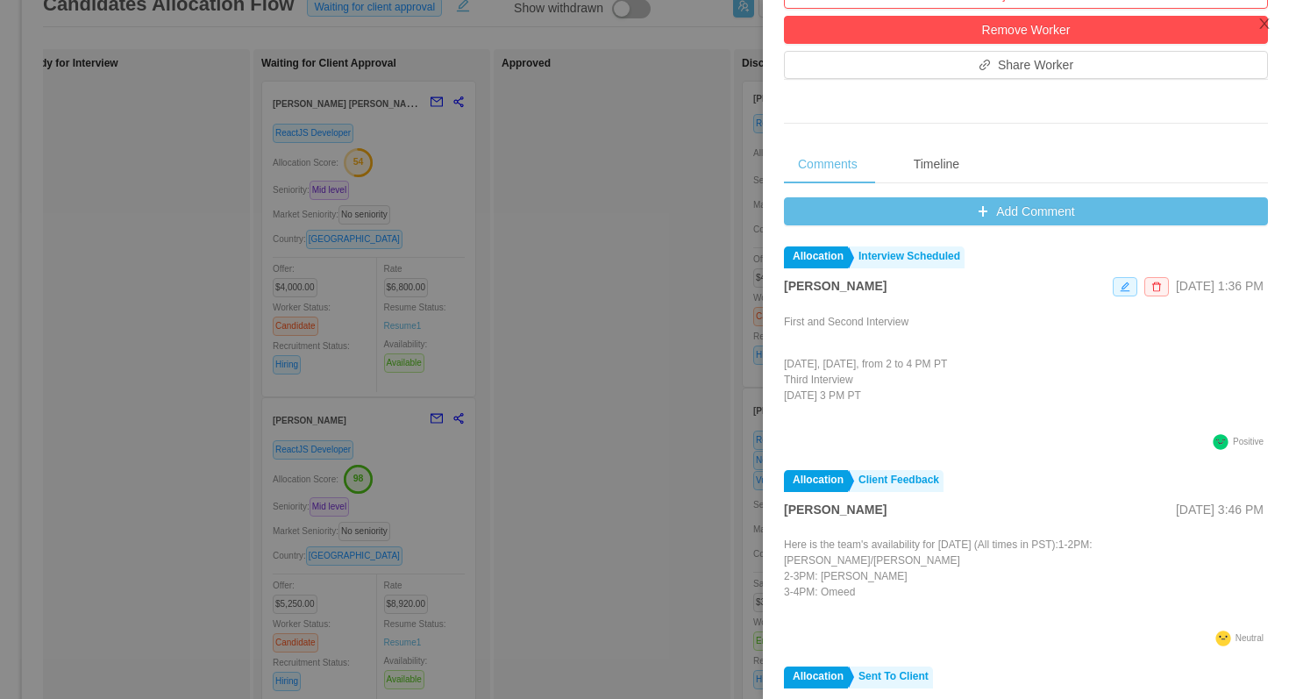
click at [654, 424] on div at bounding box center [644, 349] width 1289 height 699
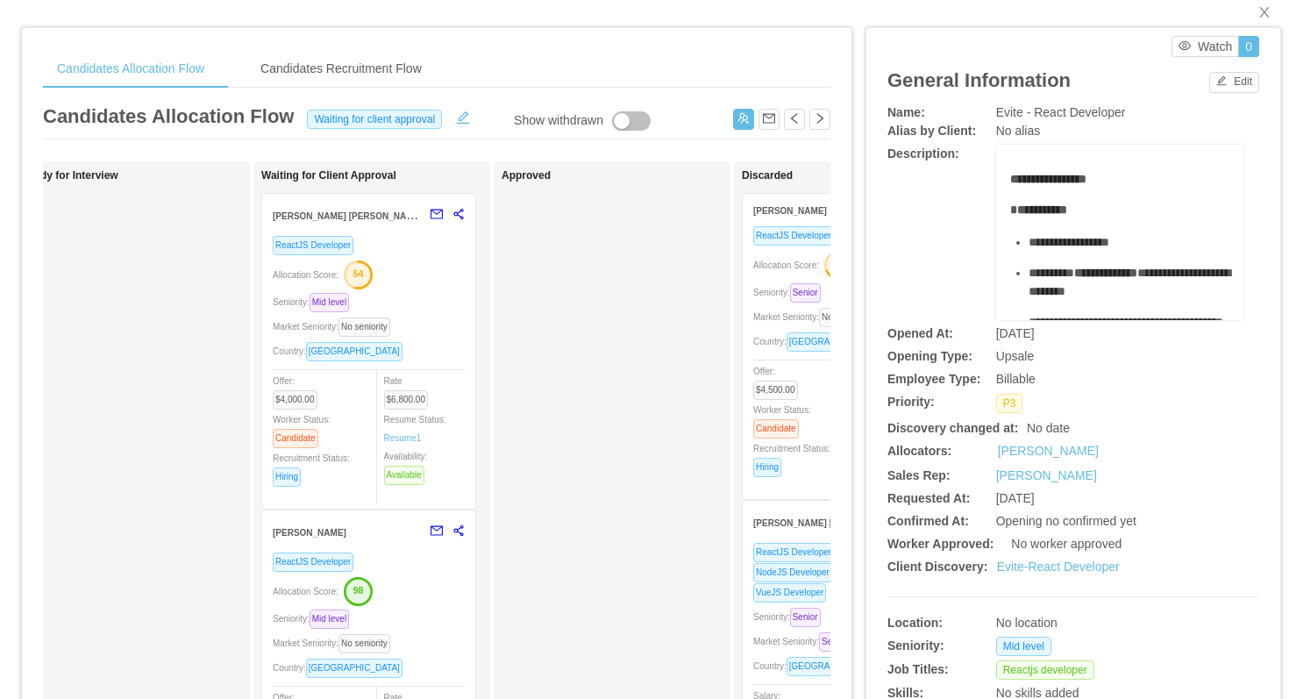
scroll to position [0, 0]
